Goal: Task Accomplishment & Management: Manage account settings

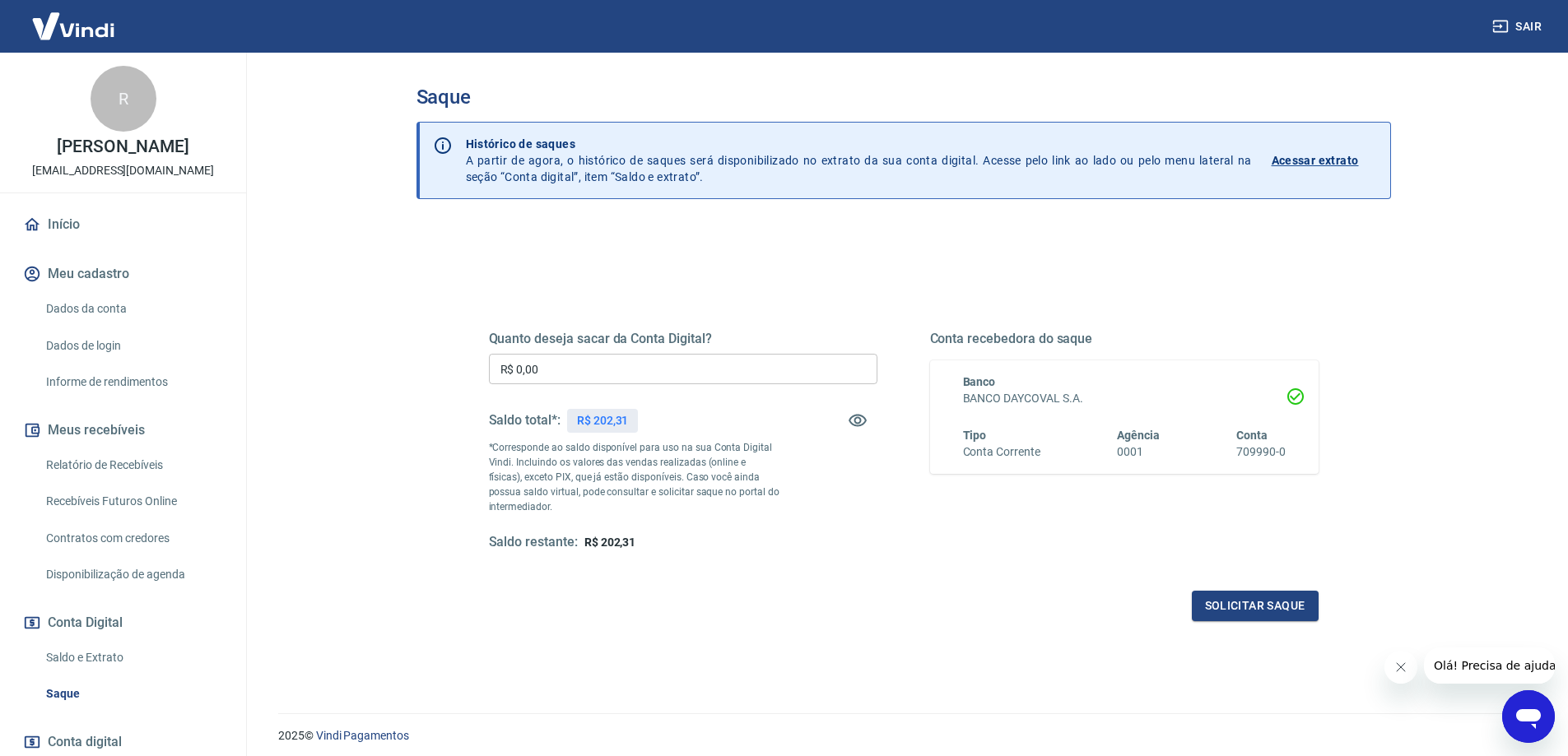
click at [779, 369] on input "R$ 0,00" at bounding box center [683, 369] width 388 height 31
type input "R$ 202,31"
click at [1287, 613] on button "Solicitar saque" at bounding box center [1255, 606] width 127 height 31
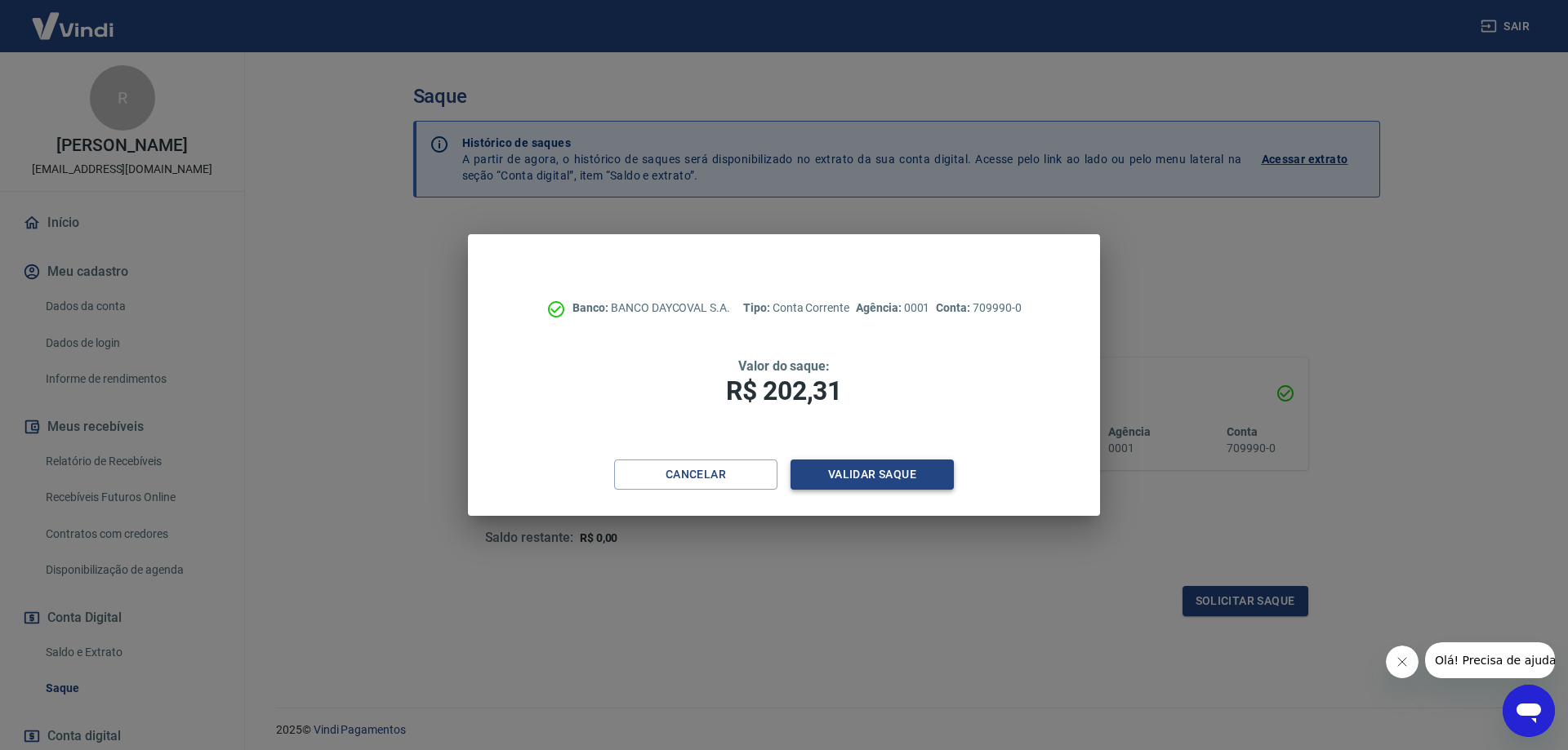
click at [903, 476] on button "Validar saque" at bounding box center [872, 475] width 164 height 30
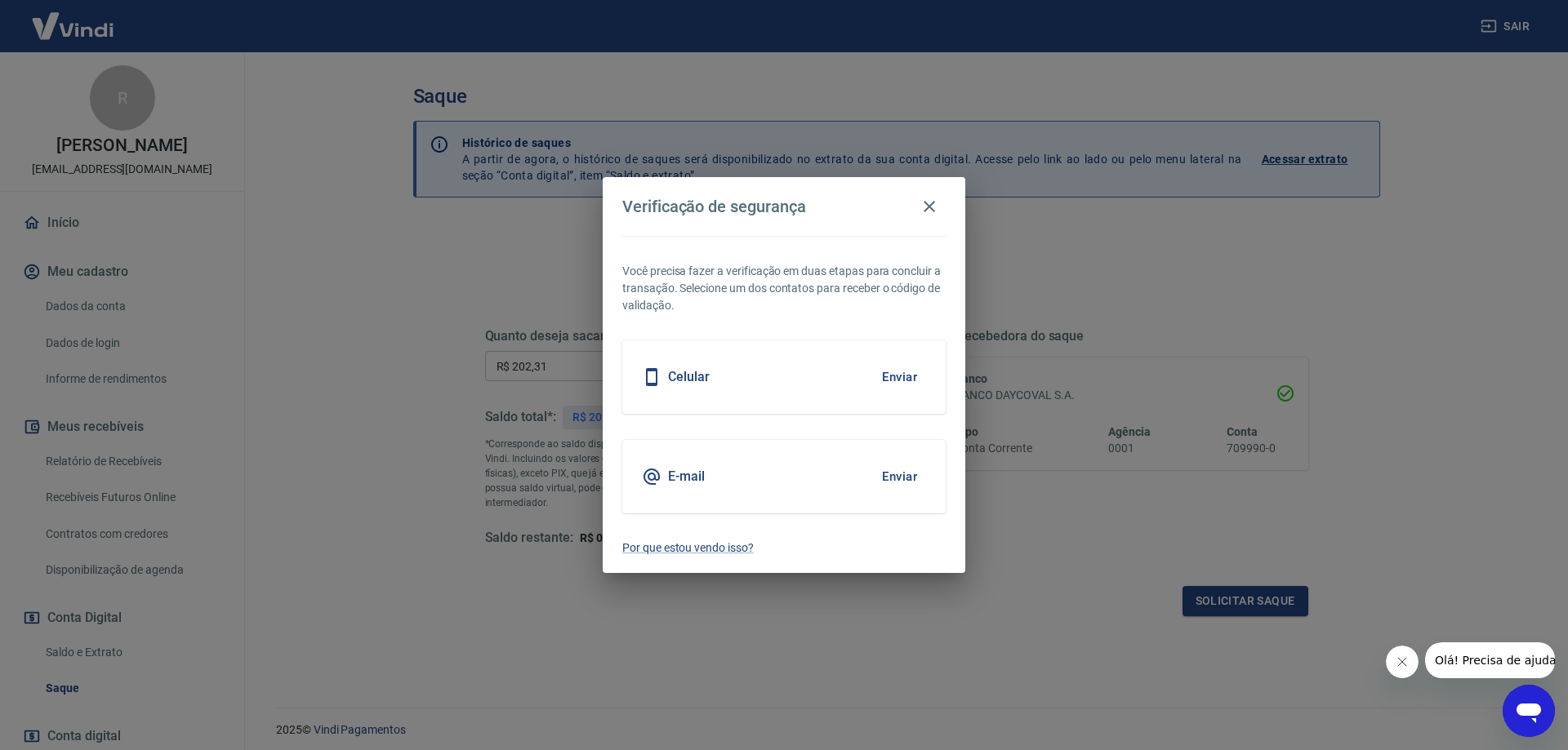
click at [900, 381] on button "Enviar" at bounding box center [898, 377] width 53 height 34
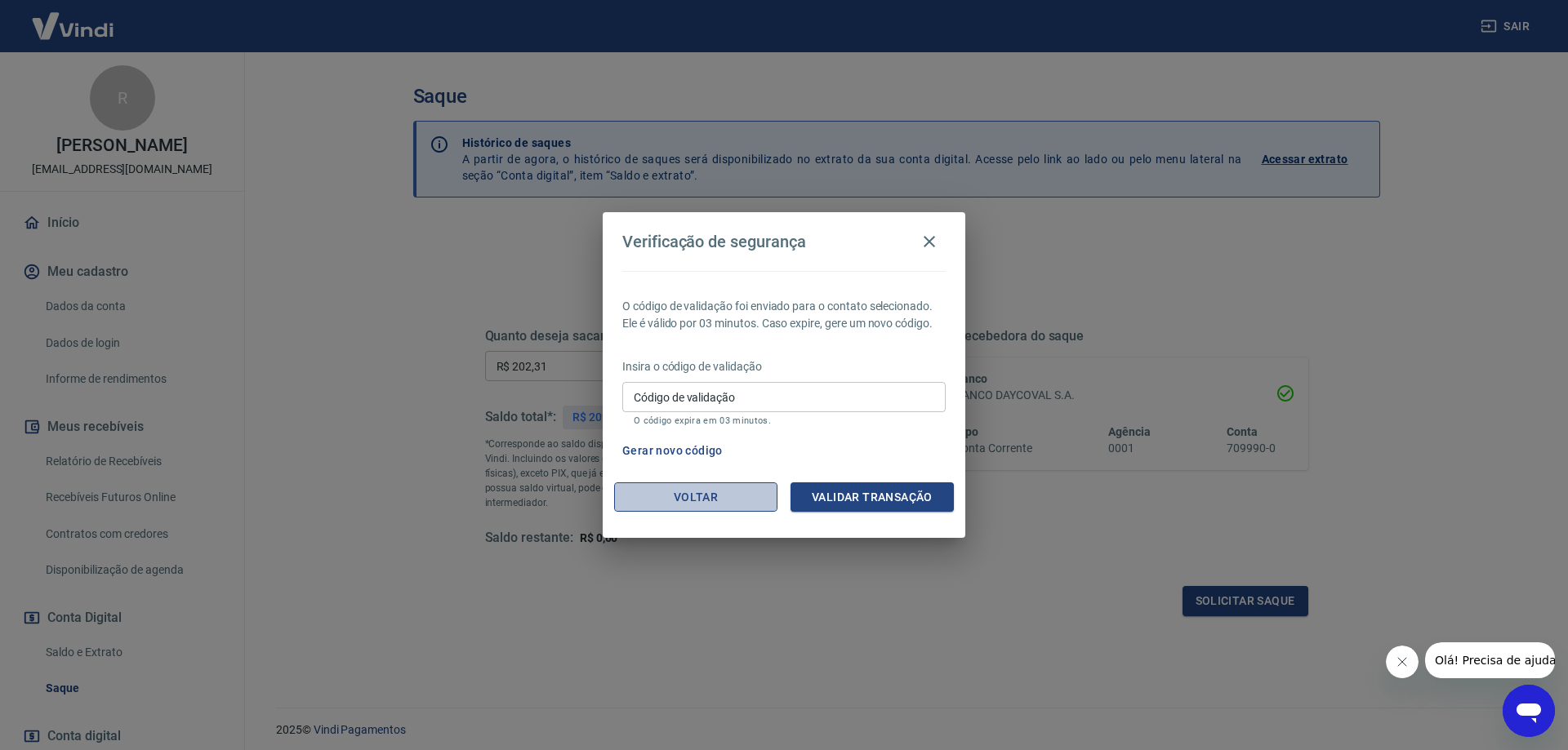
click at [746, 499] on button "Voltar" at bounding box center [695, 498] width 164 height 30
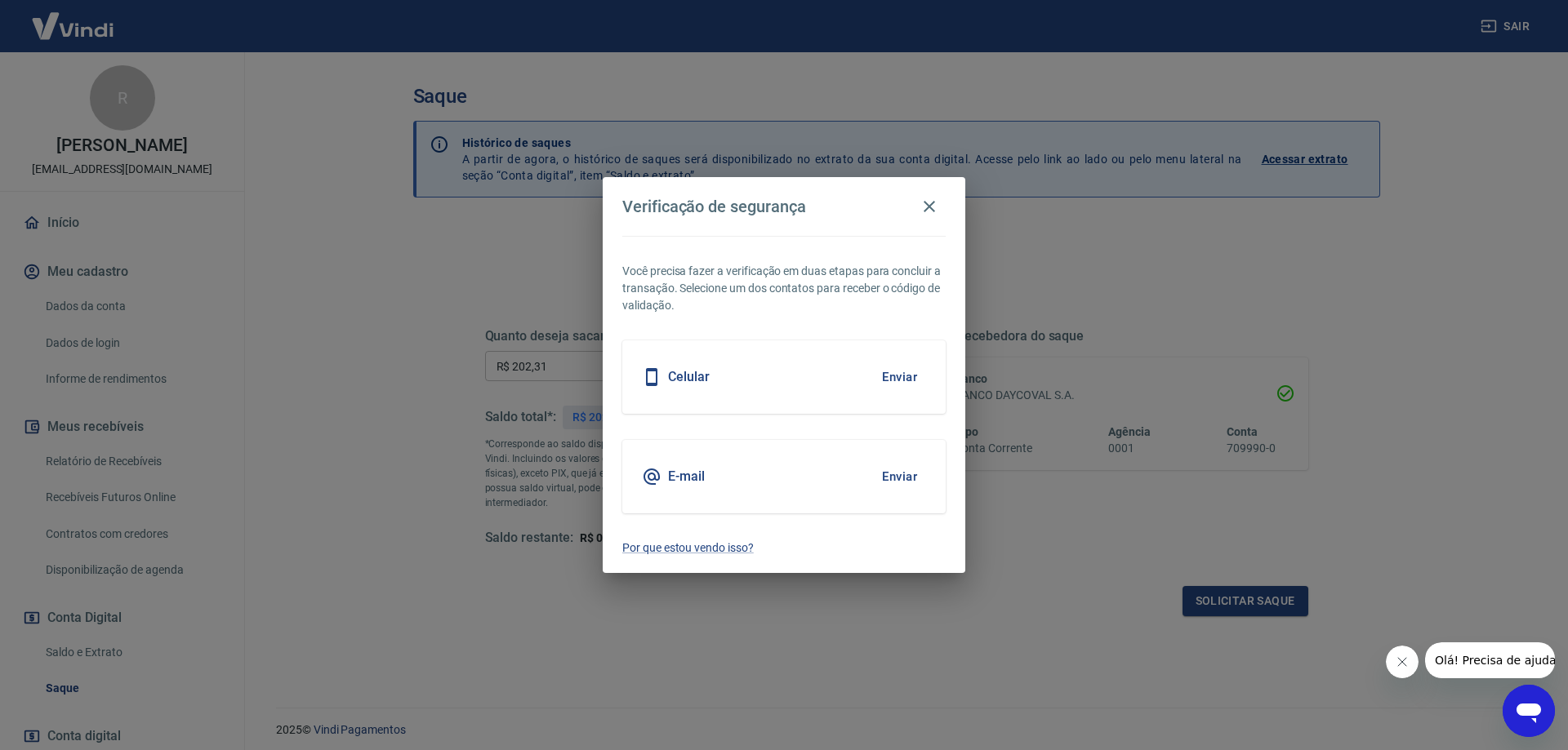
click at [456, 567] on div "Verificação de segurança Você precisa fazer a verificação em duas etapas para c…" at bounding box center [784, 375] width 1568 height 750
click at [926, 207] on icon "button" at bounding box center [929, 206] width 20 height 20
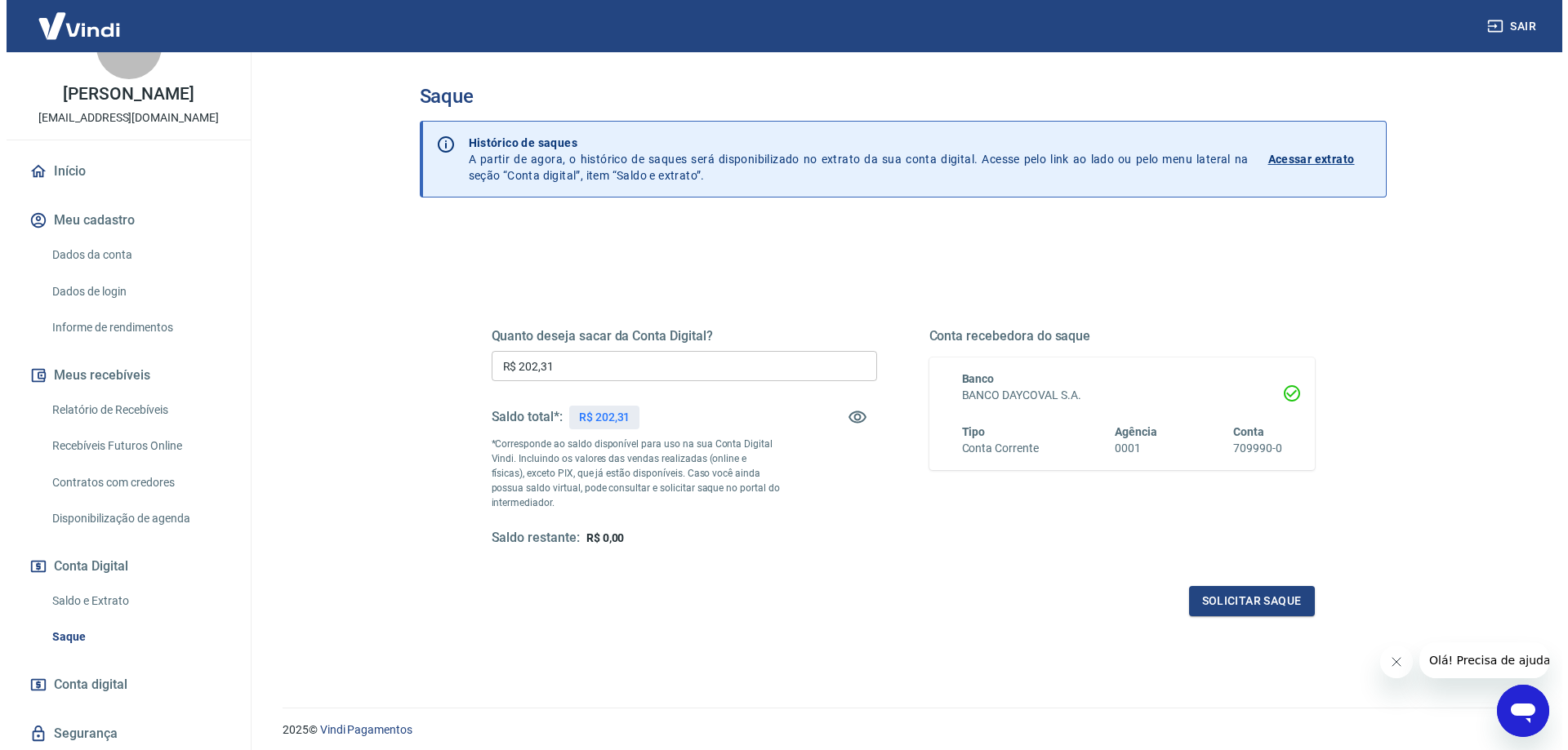
scroll to position [102, 0]
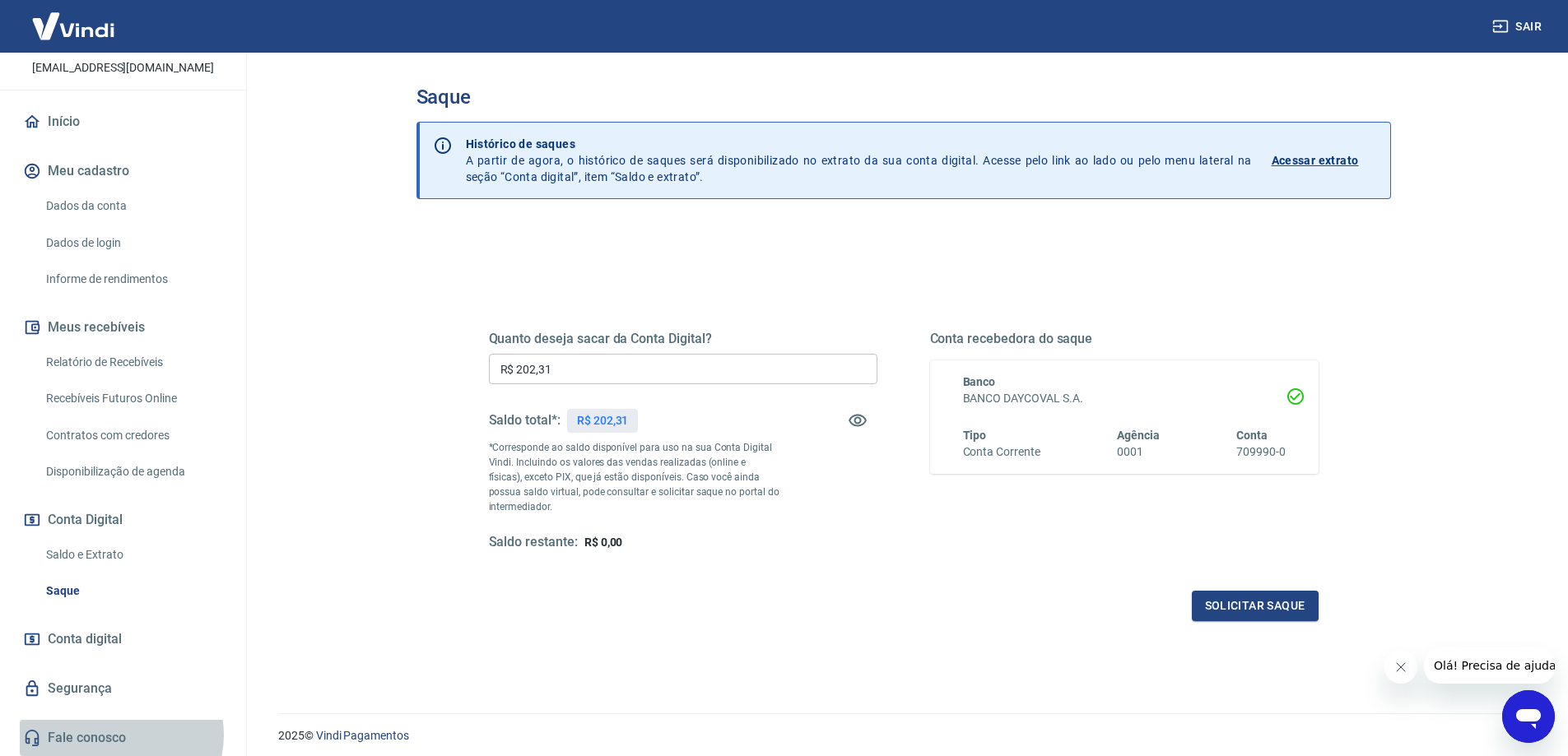
click at [119, 735] on link "Fale conosco" at bounding box center [123, 738] width 206 height 36
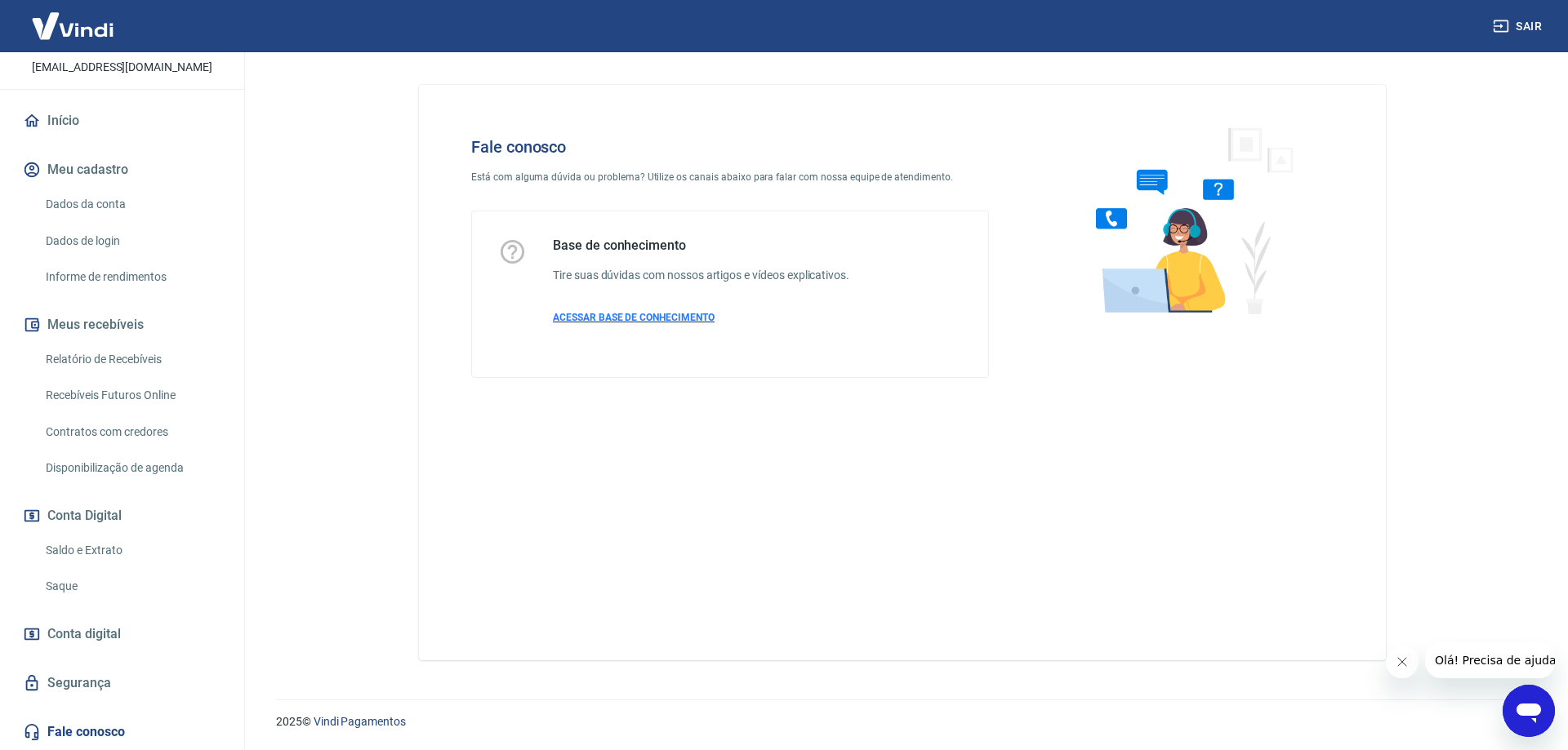
click at [655, 316] on span "ACESSAR BASE DE CONHECIMENTO" at bounding box center [633, 317] width 162 height 12
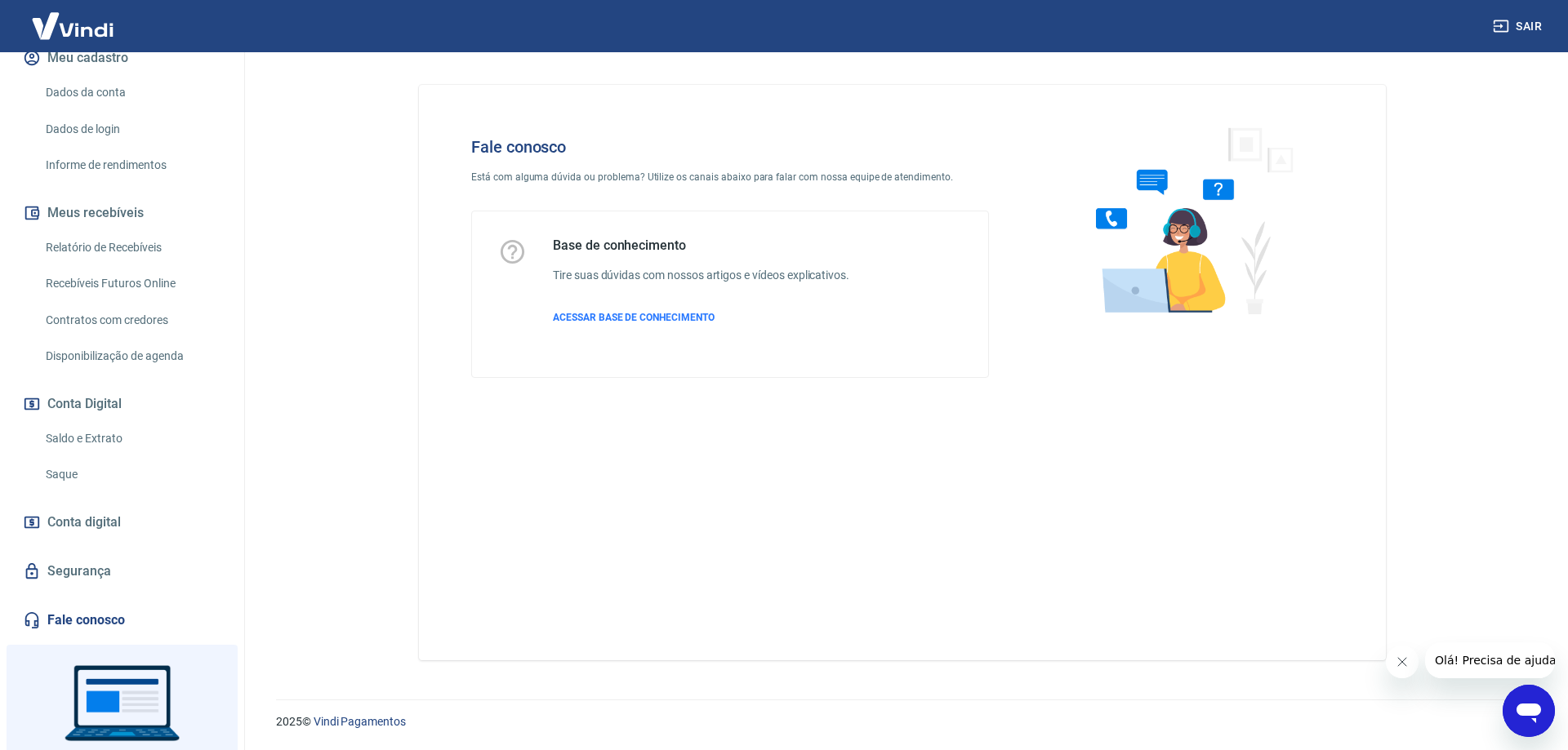
scroll to position [299, 0]
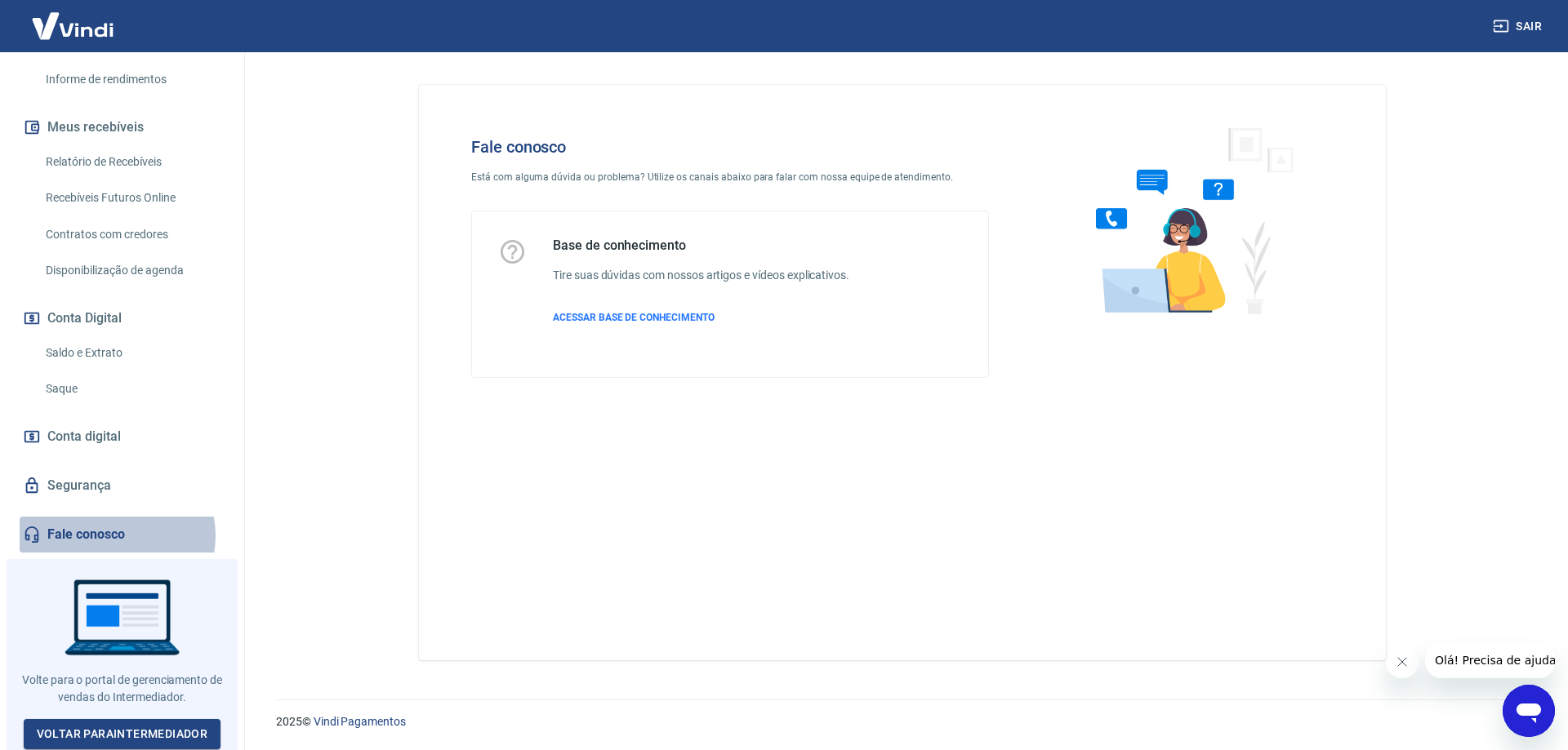
click at [114, 535] on link "Fale conosco" at bounding box center [122, 535] width 205 height 36
drag, startPoint x: 1519, startPoint y: 705, endPoint x: 1425, endPoint y: 674, distance: 99.0
click at [1503, 685] on html at bounding box center [1529, 711] width 52 height 52
click at [1530, 708] on icon "Abrir janela de mensagens" at bounding box center [1528, 713] width 24 height 20
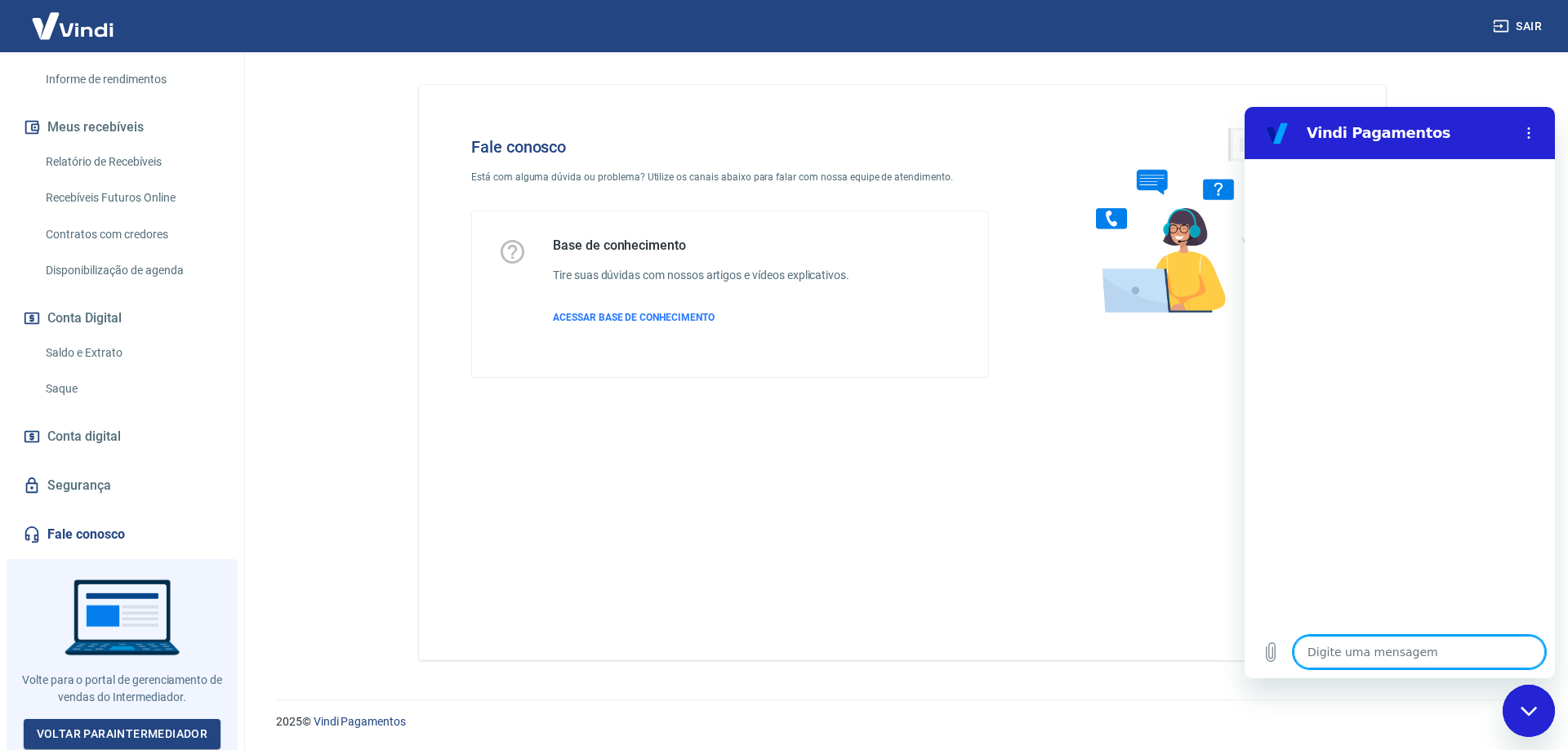
type textarea "b"
type textarea "x"
type textarea "bo"
type textarea "x"
type textarea "bom"
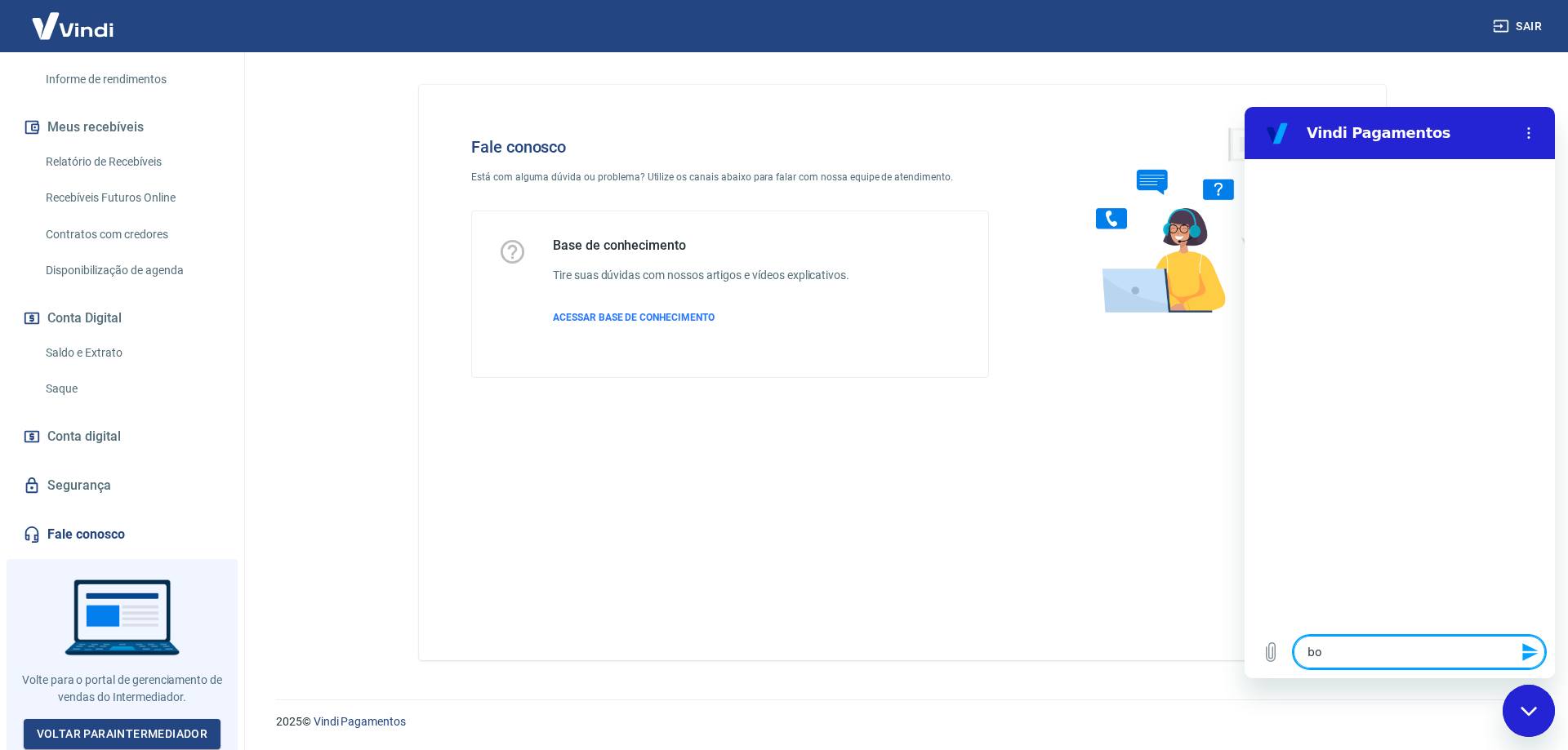
type textarea "x"
type textarea "bom"
type textarea "x"
type textarea "bom d"
type textarea "x"
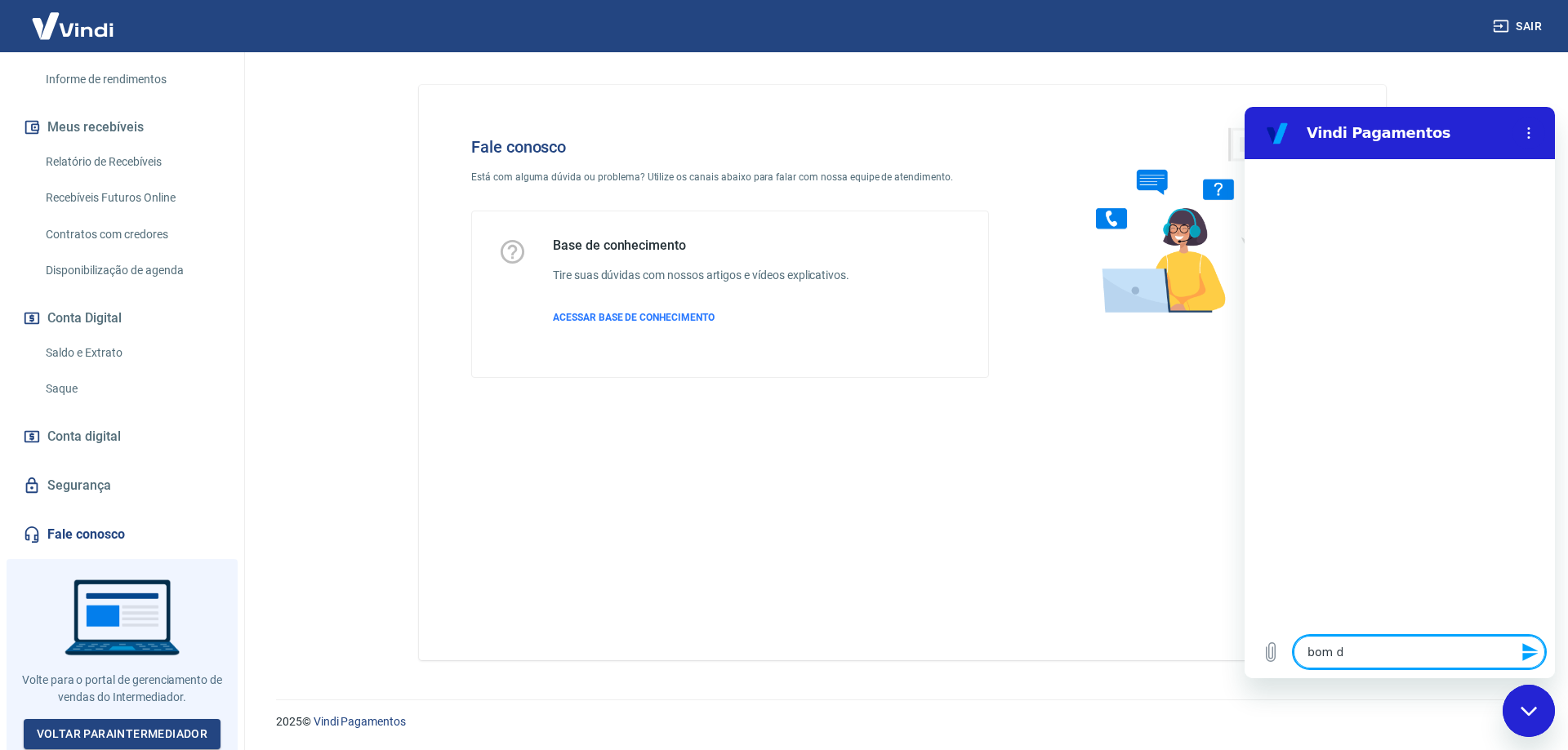
type textarea "bom di"
type textarea "x"
type textarea "bom dia"
type textarea "x"
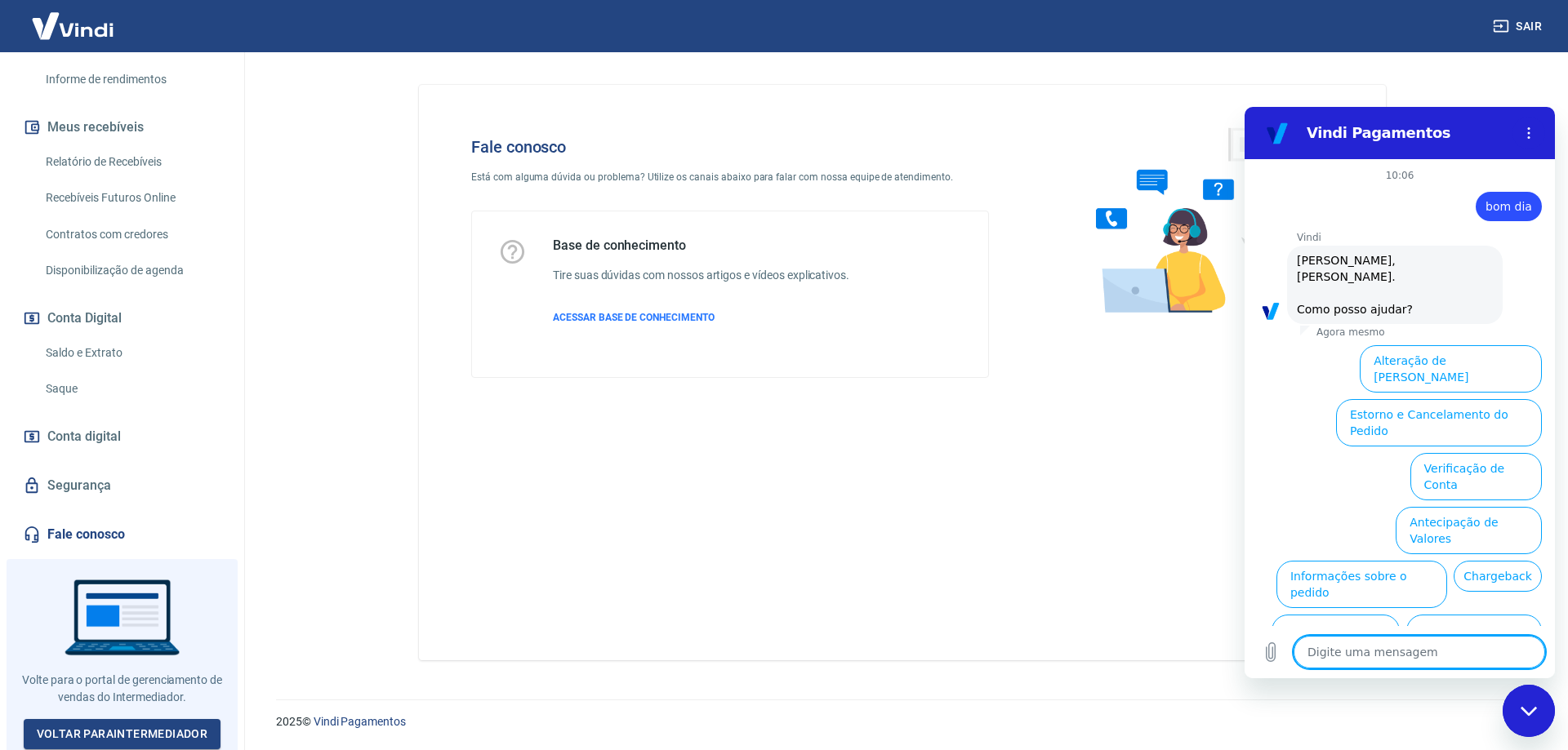
scroll to position [38, 0]
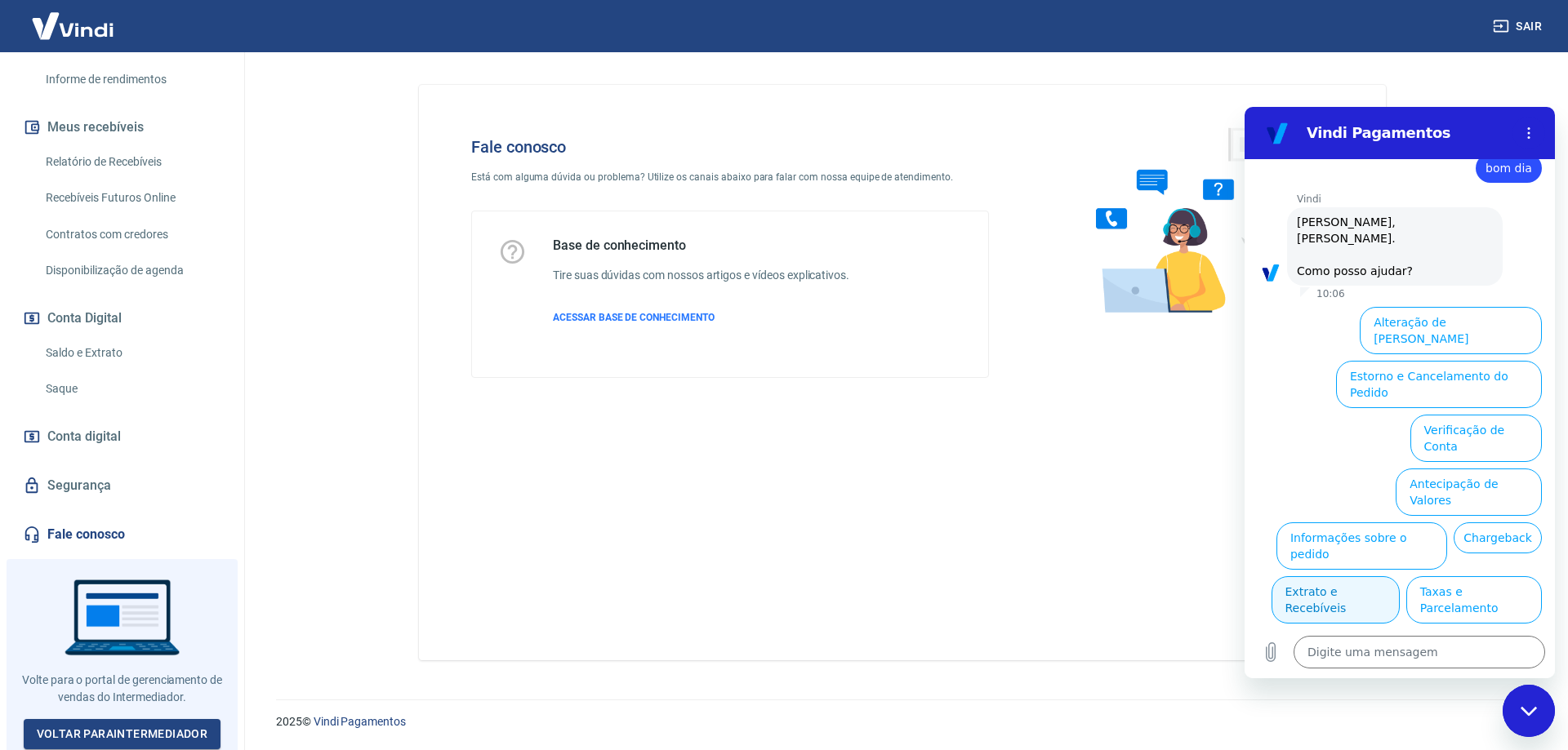
click at [1399, 577] on button "Extrato e Recebíveis" at bounding box center [1335, 600] width 128 height 47
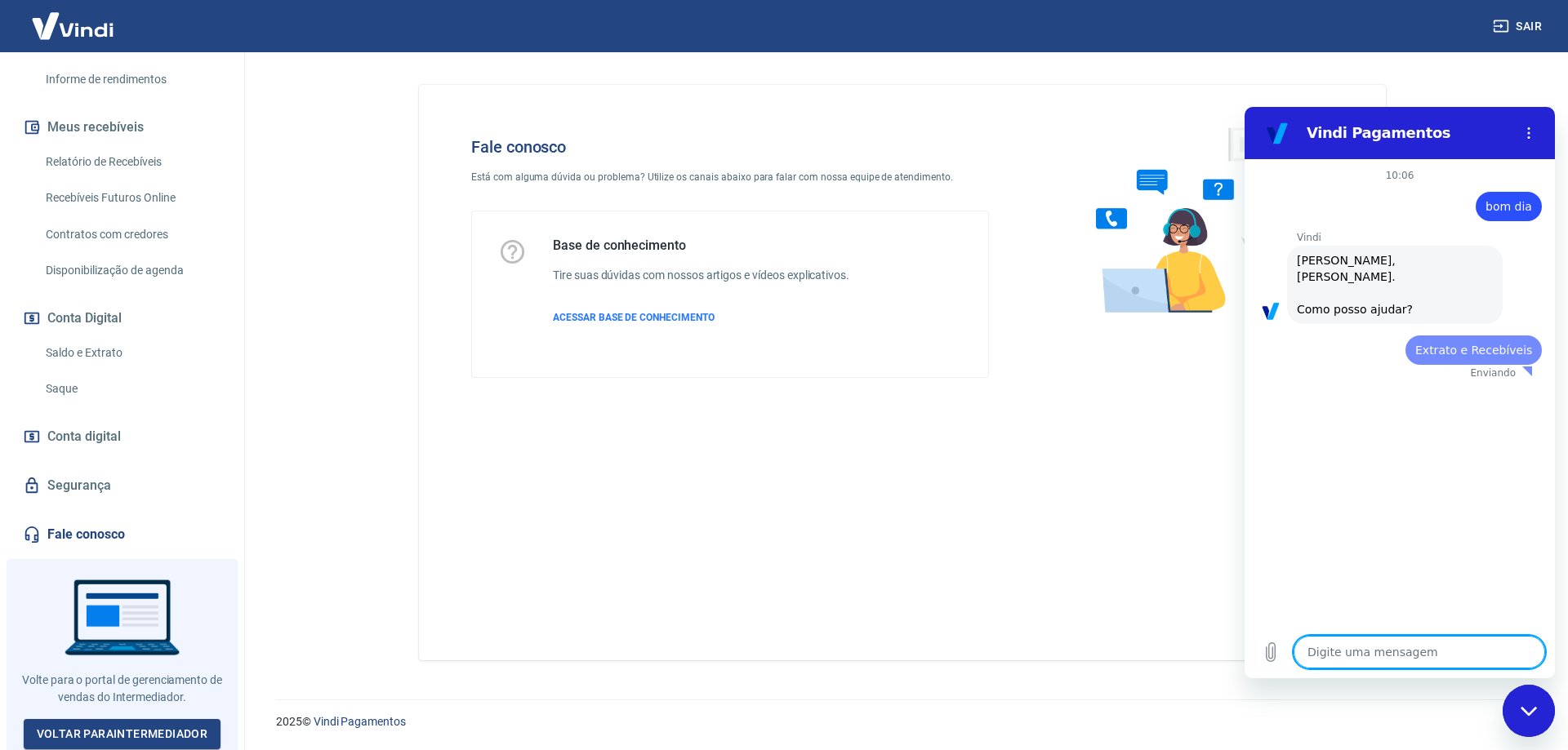
scroll to position [0, 0]
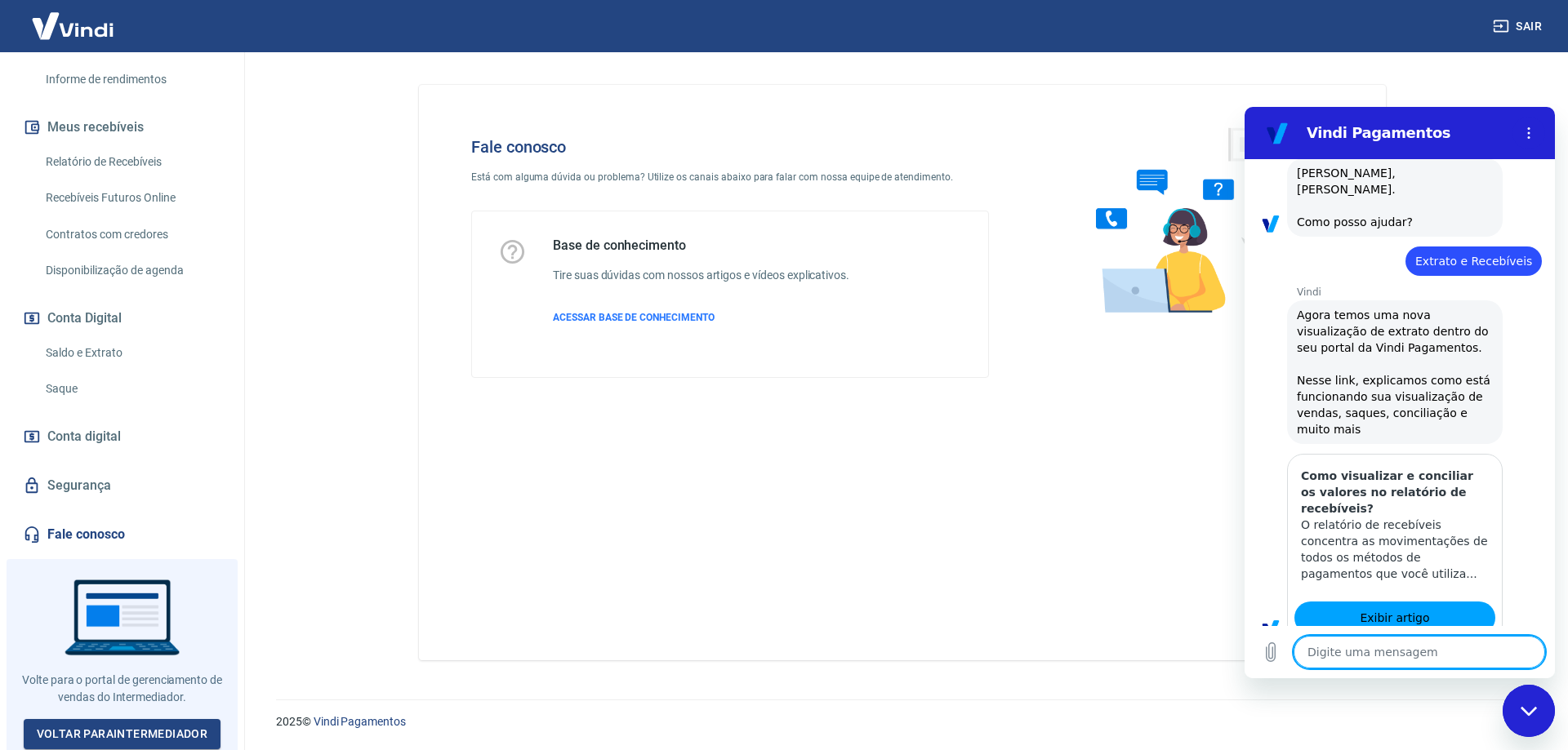
type textarea "x"
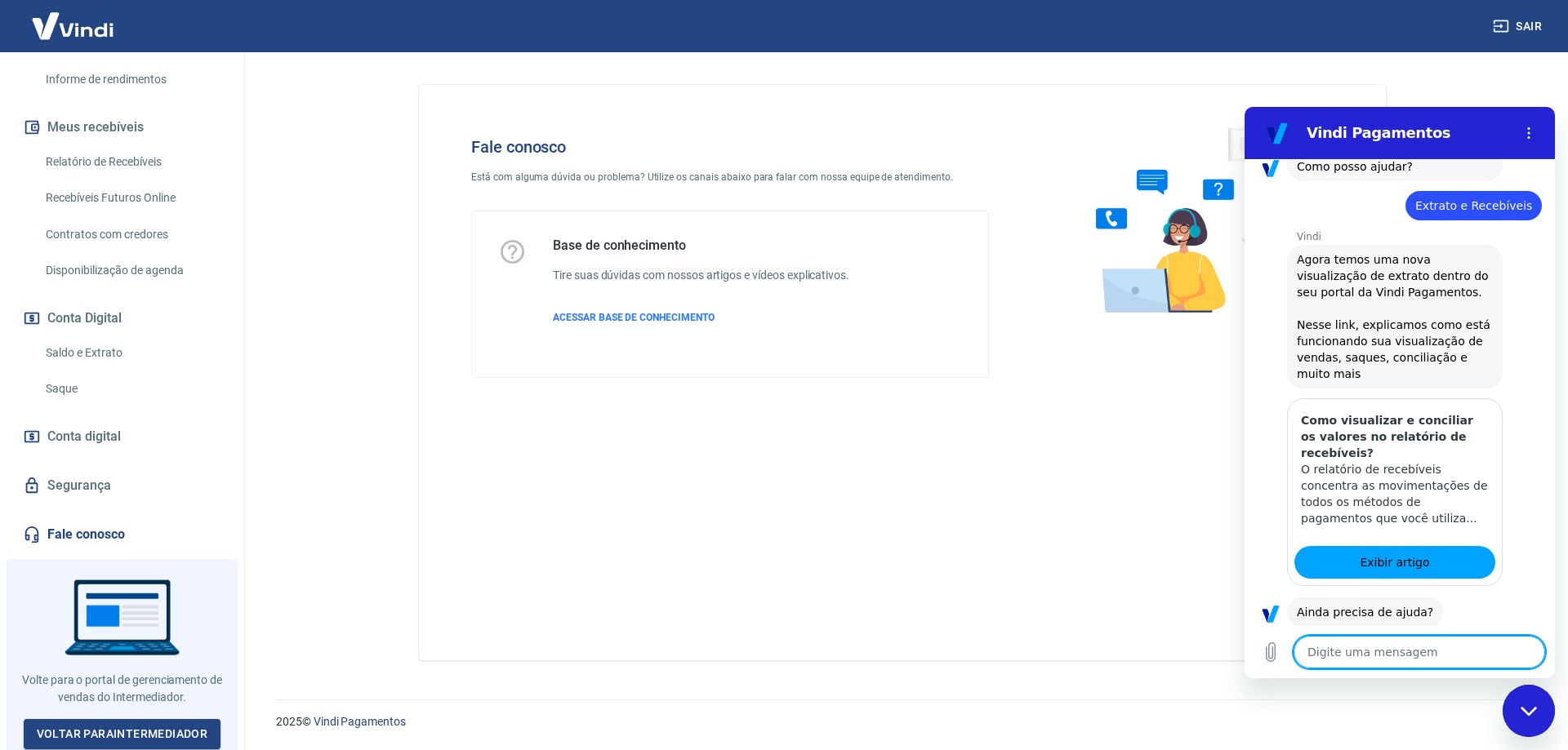
scroll to position [184, 0]
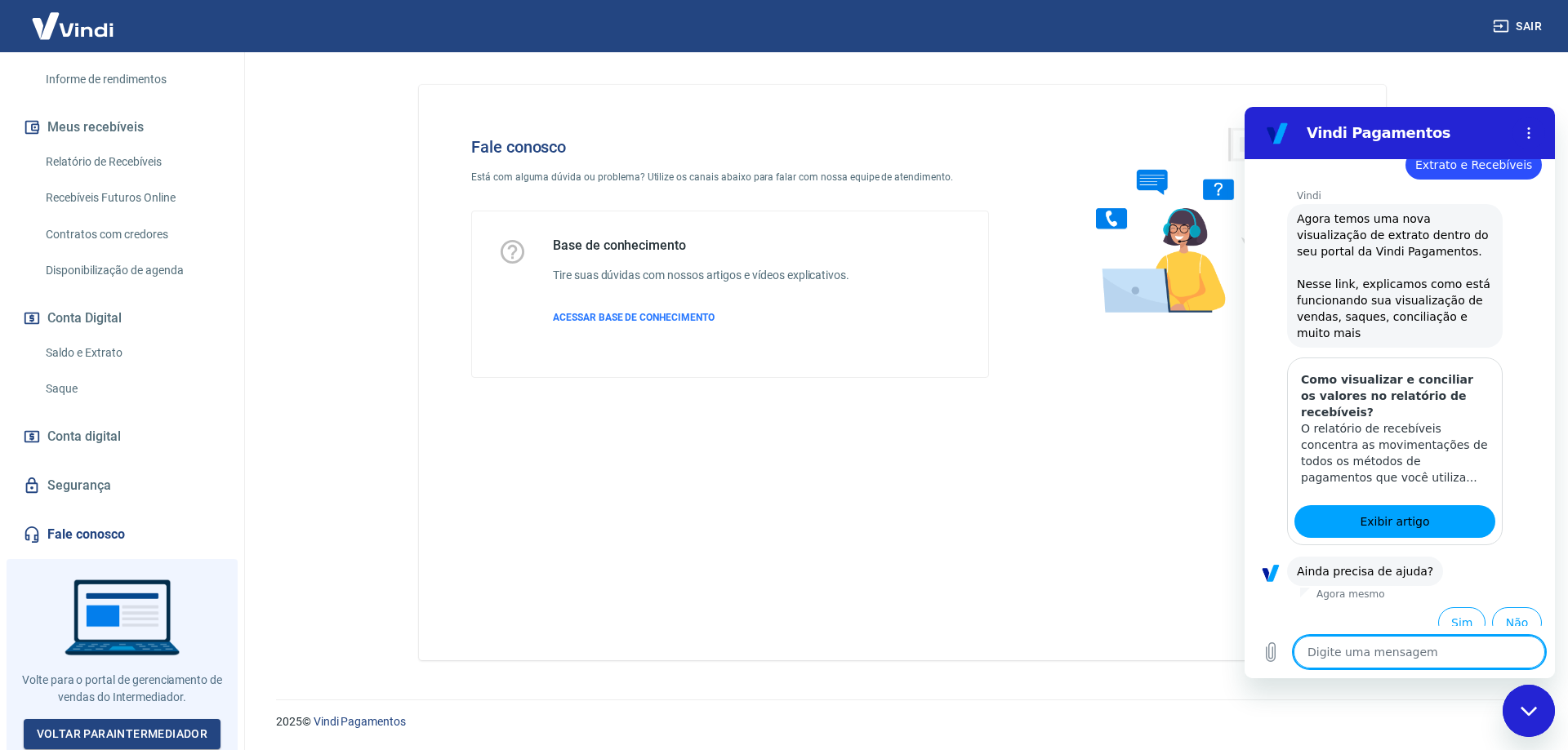
type textarea "s"
type textarea "x"
type textarea "si"
type textarea "x"
type textarea "sim"
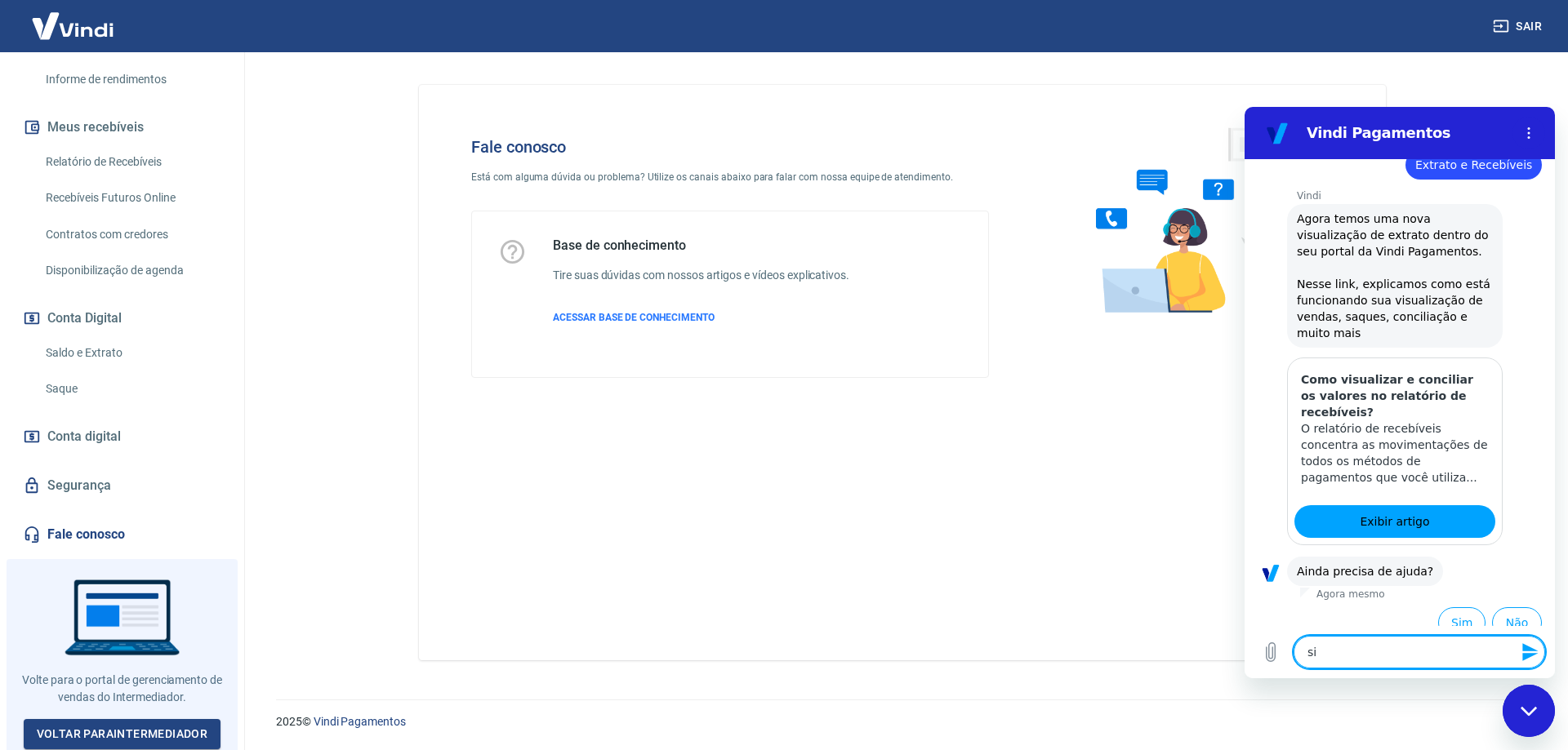
type textarea "x"
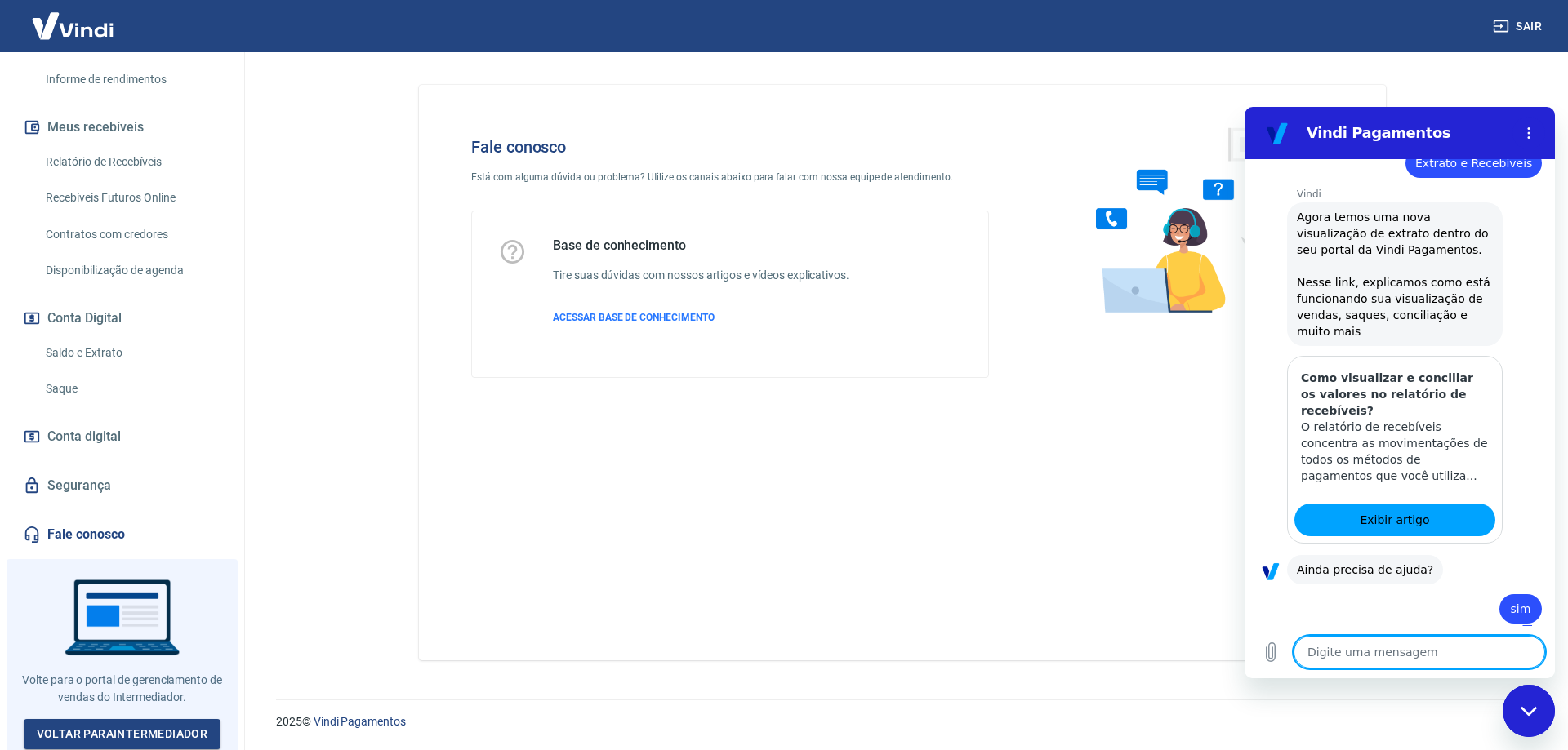
type textarea "x"
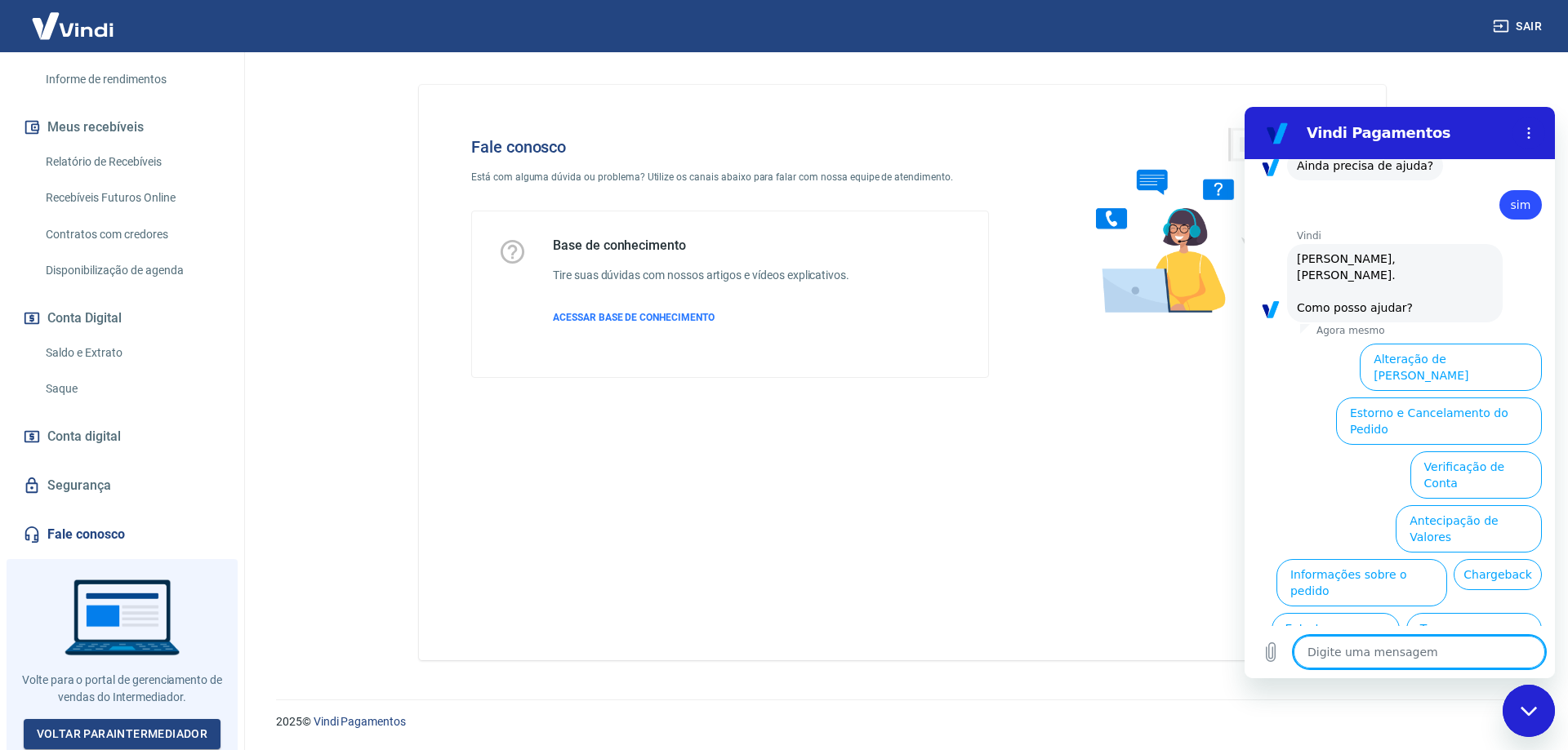
scroll to position [610, 0]
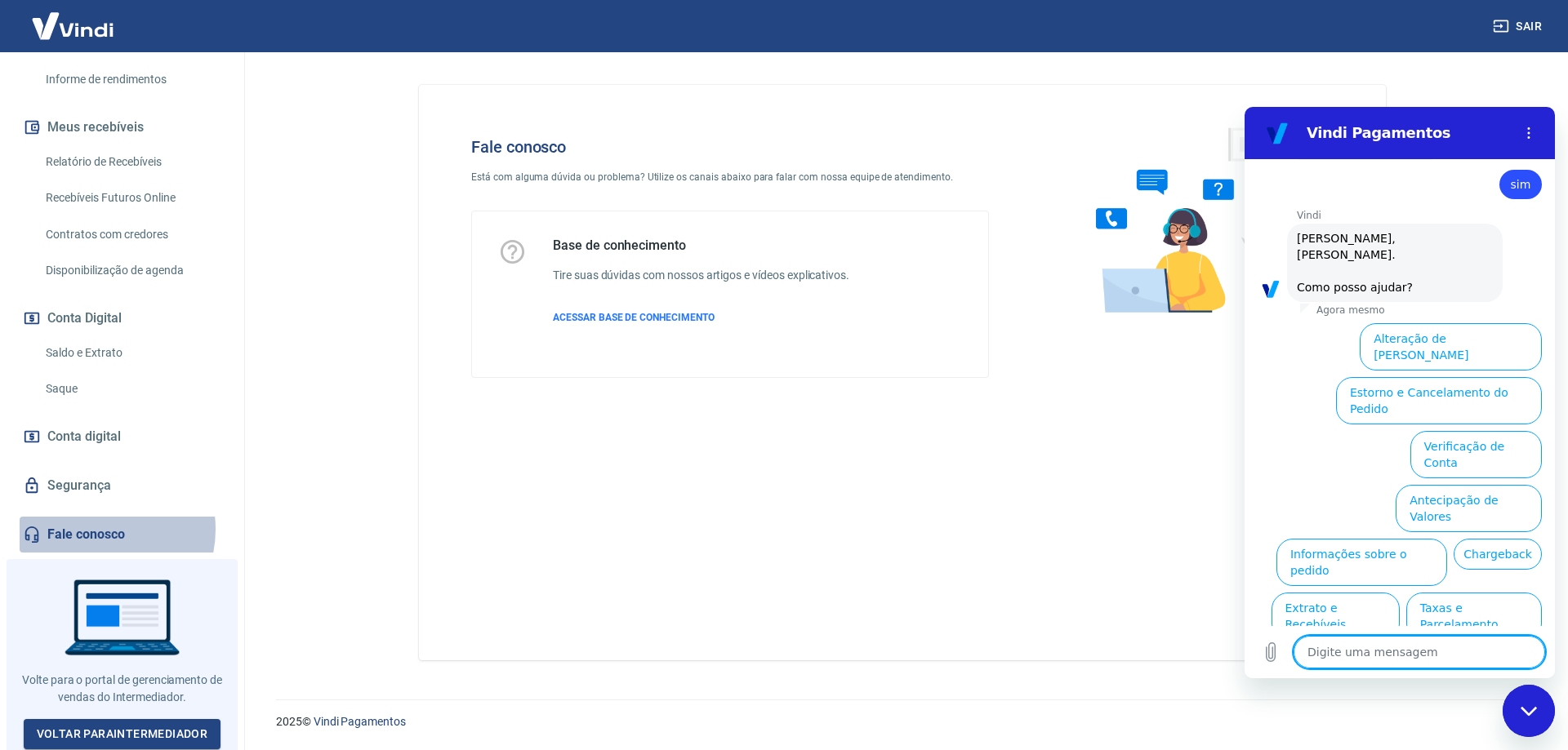
click at [95, 529] on link "Fale conosco" at bounding box center [122, 535] width 205 height 36
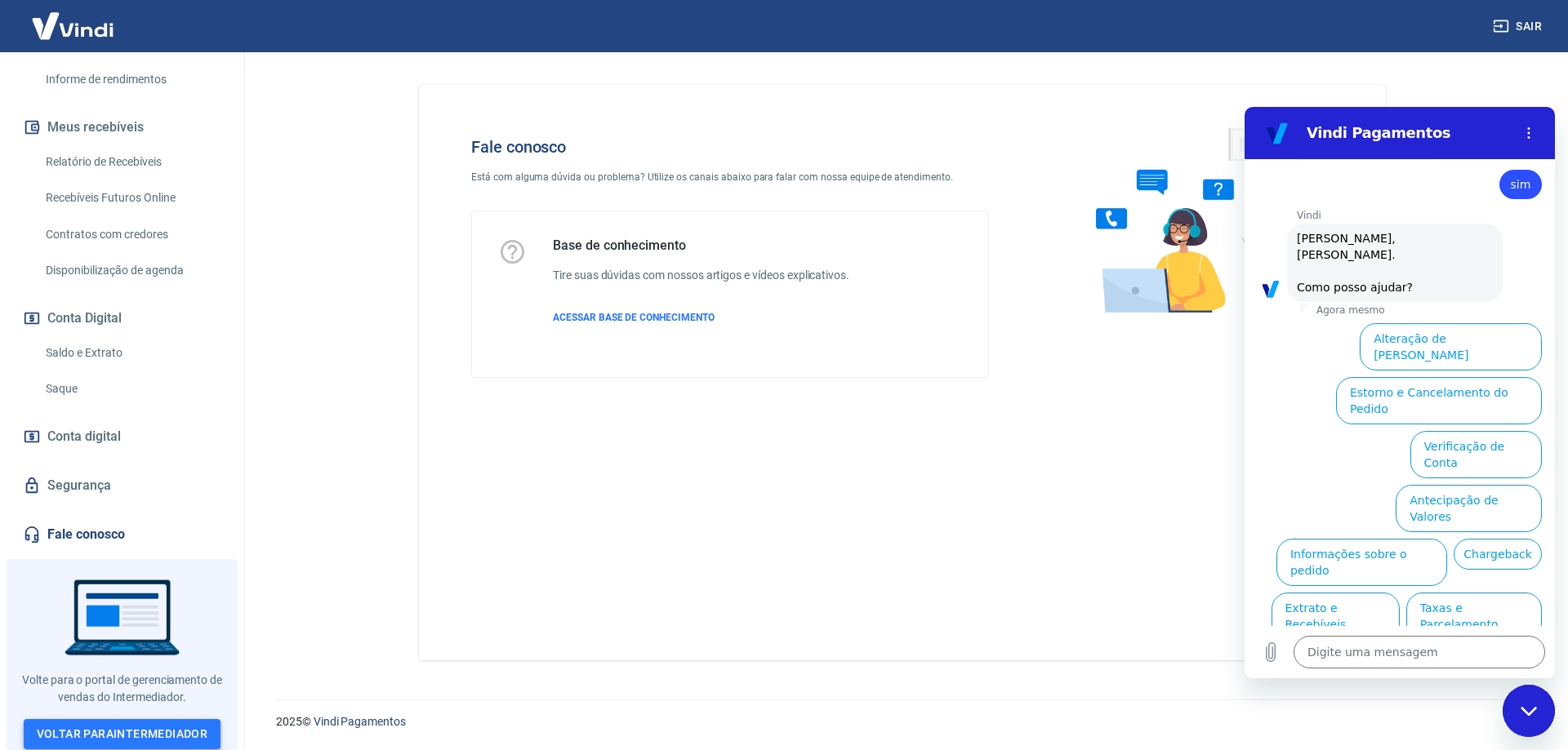
click at [169, 730] on link "Voltar para Intermediador" at bounding box center [122, 735] width 198 height 30
